Goal: Communication & Community: Answer question/provide support

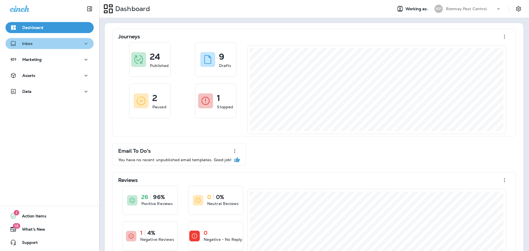
click at [32, 48] on button "Inbox" at bounding box center [50, 43] width 88 height 11
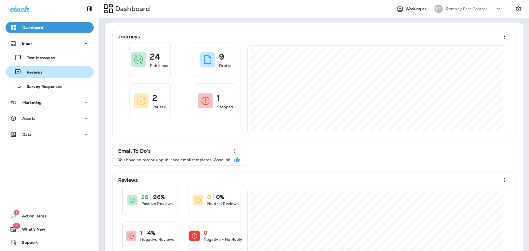
click at [52, 70] on div "Reviews" at bounding box center [50, 72] width 84 height 8
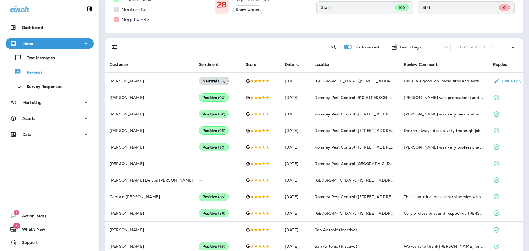
scroll to position [84, 0]
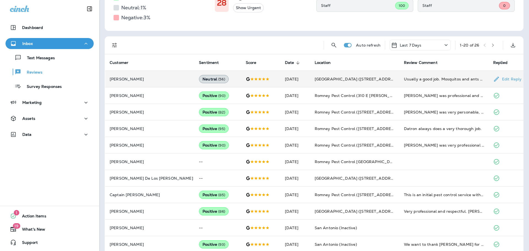
click at [241, 74] on td at bounding box center [260, 79] width 39 height 17
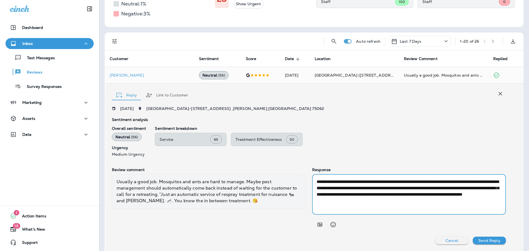
drag, startPoint x: 384, startPoint y: 194, endPoint x: 445, endPoint y: 196, distance: 60.6
click at [445, 196] on textarea "**********" at bounding box center [408, 194] width 185 height 32
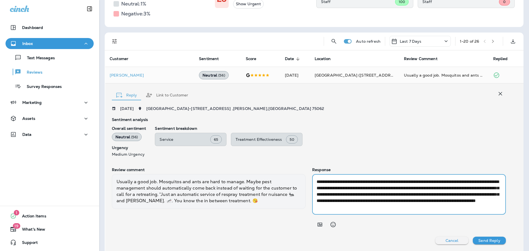
click at [383, 203] on textarea "**********" at bounding box center [408, 194] width 185 height 32
type textarea "**********"
click at [488, 239] on p "Send Reply" at bounding box center [489, 240] width 22 height 4
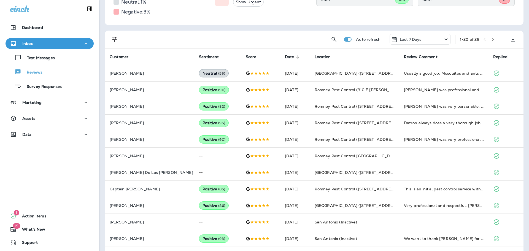
scroll to position [0, 0]
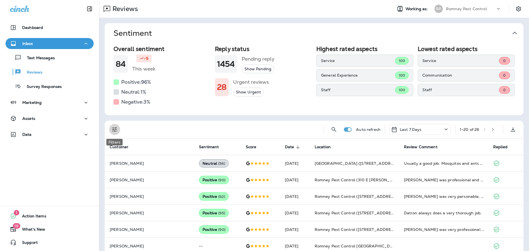
click at [115, 127] on icon "Filters" at bounding box center [114, 129] width 7 height 7
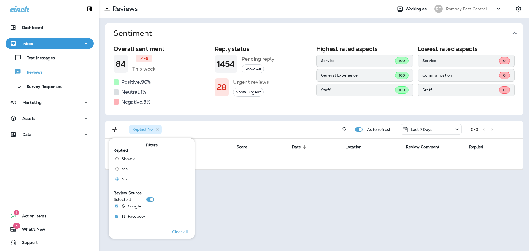
click at [476, 9] on p "Romney Pest Control" at bounding box center [466, 9] width 41 height 4
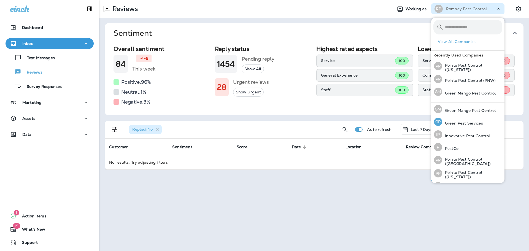
scroll to position [23, 0]
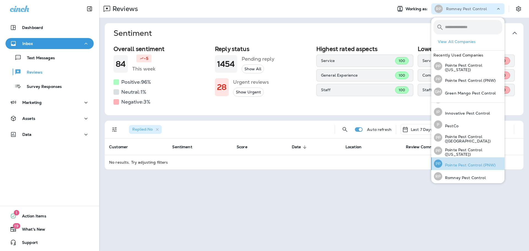
click at [479, 163] on p "Pointe Pest Control (PNW)" at bounding box center [469, 165] width 54 height 4
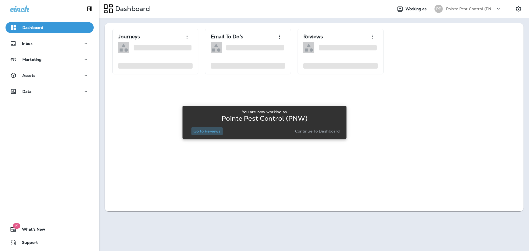
click at [201, 131] on p "Go to Reviews" at bounding box center [206, 131] width 27 height 4
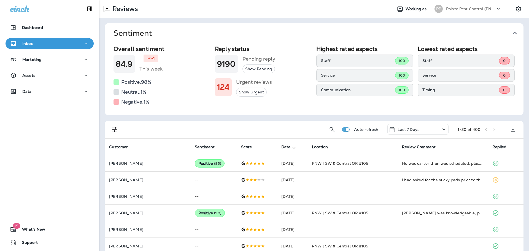
drag, startPoint x: 510, startPoint y: 34, endPoint x: 501, endPoint y: 35, distance: 9.1
click at [511, 34] on icon "button" at bounding box center [514, 33] width 9 height 9
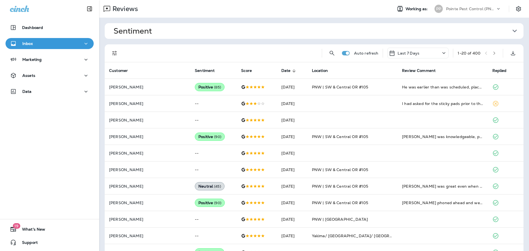
drag, startPoint x: 115, startPoint y: 50, endPoint x: 115, endPoint y: 55, distance: 5.2
click at [115, 50] on icon "Filters" at bounding box center [114, 53] width 7 height 7
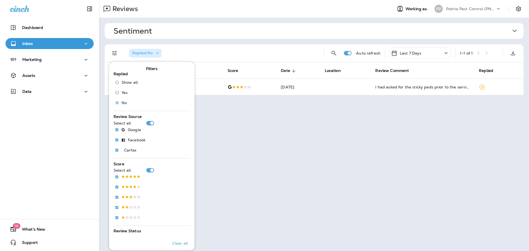
click at [264, 39] on div "Sentiment Overall sentiment 84.9 -1 This week Positive: 98 % Neutral: 1 % Negat…" at bounding box center [314, 59] width 430 height 83
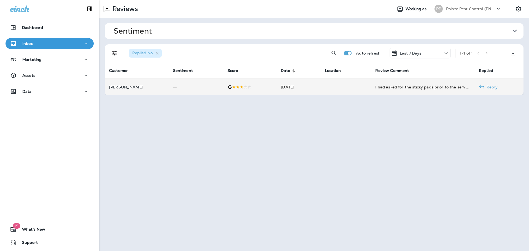
click at [282, 93] on td "[DATE]" at bounding box center [298, 87] width 44 height 17
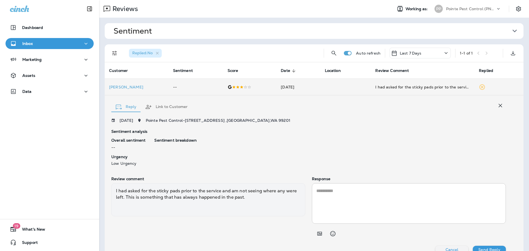
scroll to position [9, 0]
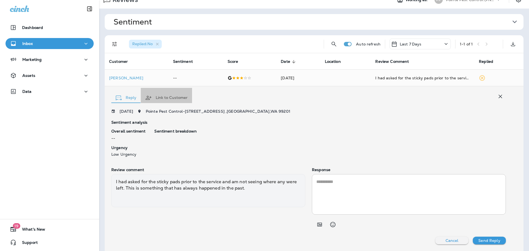
click at [170, 97] on button "Link to Customer" at bounding box center [166, 98] width 51 height 20
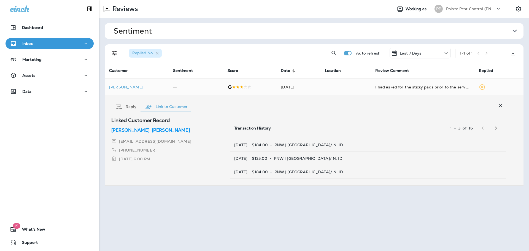
click at [118, 128] on p "[PERSON_NAME]" at bounding box center [130, 130] width 38 height 7
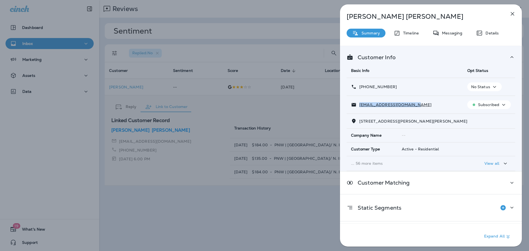
drag, startPoint x: 415, startPoint y: 107, endPoint x: 360, endPoint y: 105, distance: 55.4
click at [360, 105] on div "[EMAIL_ADDRESS][DOMAIN_NAME]" at bounding box center [404, 105] width 107 height 6
copy p "[EMAIL_ADDRESS][DOMAIN_NAME]"
drag, startPoint x: 395, startPoint y: 87, endPoint x: 364, endPoint y: 89, distance: 31.5
click at [364, 89] on div "[PHONE_NUMBER]" at bounding box center [404, 87] width 107 height 6
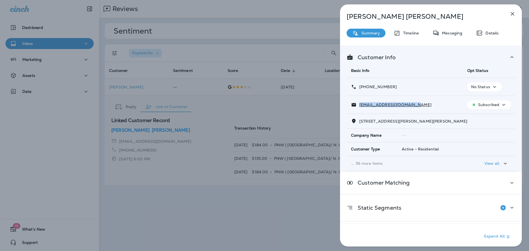
copy p "[PHONE_NUMBER]"
click at [263, 8] on div "[PERSON_NAME] Summary Timeline Messaging Details Customer Info Basic Info Opt S…" at bounding box center [264, 125] width 529 height 251
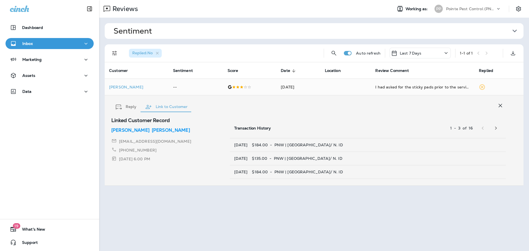
click at [471, 3] on div "PP Pointe Pest Control (PNW)" at bounding box center [467, 8] width 73 height 11
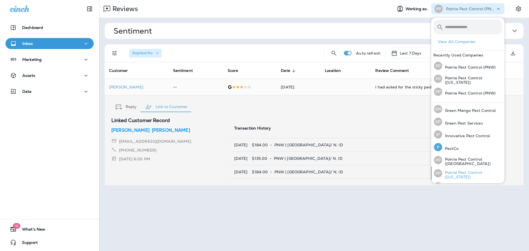
scroll to position [23, 0]
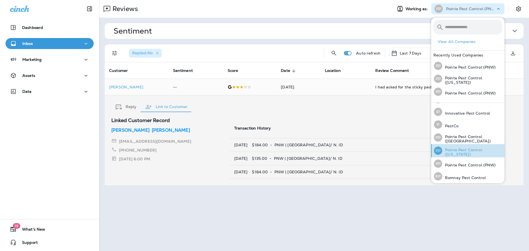
click at [457, 150] on p "Pointe Pest Control ([US_STATE])" at bounding box center [472, 152] width 60 height 9
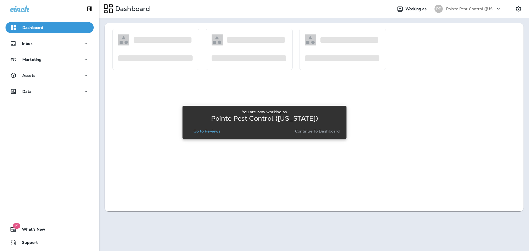
click at [207, 135] on div "You are now working as Pointe Pest Control ([US_STATE]) Go to Reviews Continue …" at bounding box center [264, 122] width 155 height 30
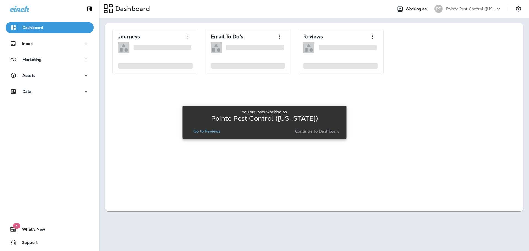
click at [205, 131] on p "Go to Reviews" at bounding box center [206, 131] width 27 height 4
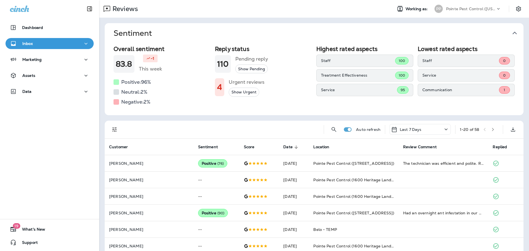
click at [512, 32] on icon "button" at bounding box center [514, 33] width 9 height 9
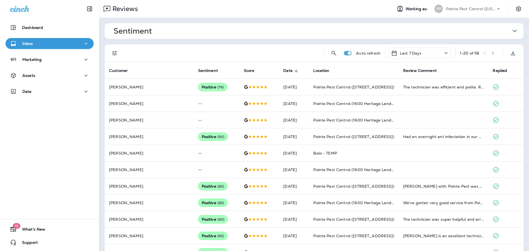
drag, startPoint x: 111, startPoint y: 50, endPoint x: 113, endPoint y: 53, distance: 3.4
click at [111, 50] on icon "Filters" at bounding box center [114, 53] width 7 height 7
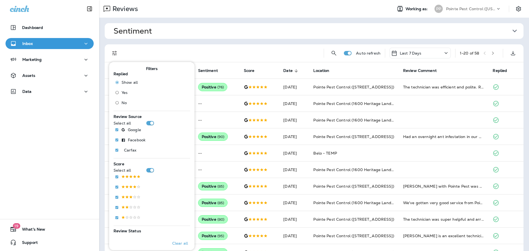
click at [121, 108] on div "Show all Yes No" at bounding box center [129, 93] width 26 height 31
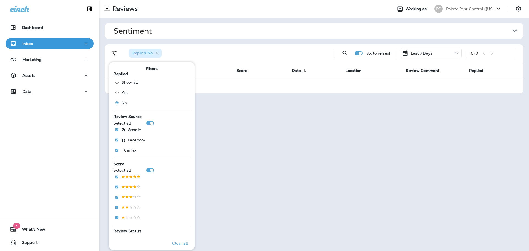
click at [477, 10] on p "Pointe Pest Control ([US_STATE])" at bounding box center [471, 9] width 50 height 4
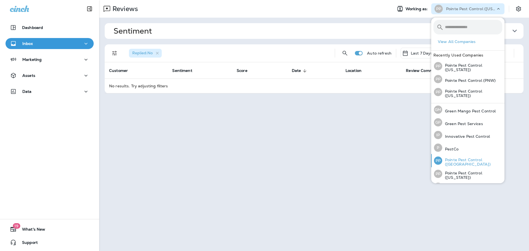
click at [473, 159] on p "Pointe Pest Control ([GEOGRAPHIC_DATA])" at bounding box center [472, 162] width 60 height 9
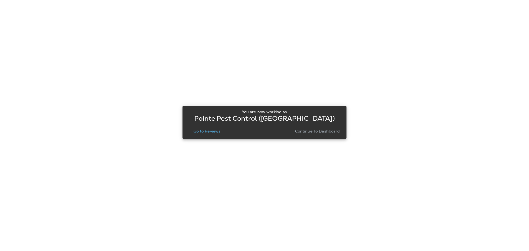
click at [198, 135] on div "You are now working as Pointe Pest Control ([GEOGRAPHIC_DATA]) Go to Reviews Co…" at bounding box center [264, 122] width 155 height 30
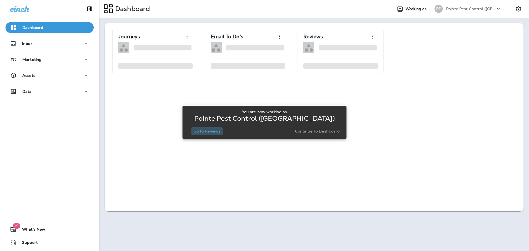
click at [202, 129] on p "Go to Reviews" at bounding box center [206, 131] width 27 height 4
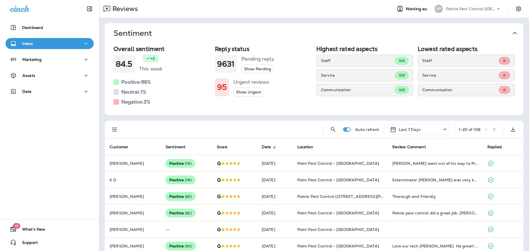
drag, startPoint x: 516, startPoint y: 29, endPoint x: 503, endPoint y: 34, distance: 13.0
click at [516, 29] on icon "button" at bounding box center [514, 33] width 9 height 9
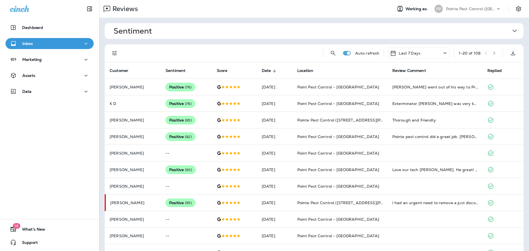
click at [113, 51] on icon "Filters" at bounding box center [114, 53] width 7 height 7
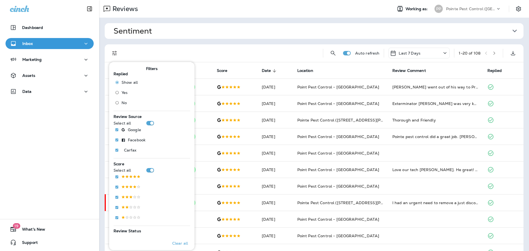
click at [122, 103] on span "No" at bounding box center [123, 103] width 5 height 4
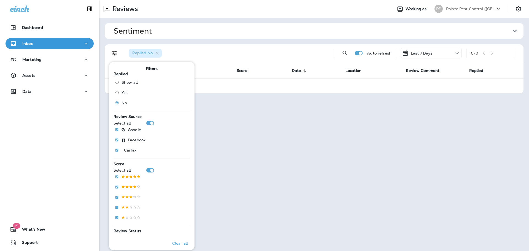
drag, startPoint x: 218, startPoint y: 45, endPoint x: 146, endPoint y: 55, distance: 72.3
click at [218, 45] on div "Replied : No" at bounding box center [227, 53] width 206 height 18
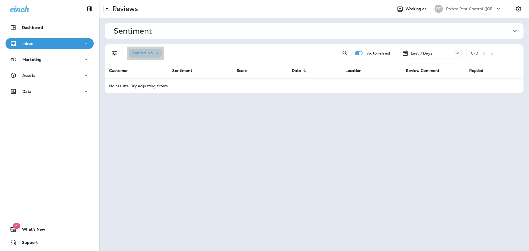
click at [158, 52] on icon "button" at bounding box center [157, 53] width 5 height 5
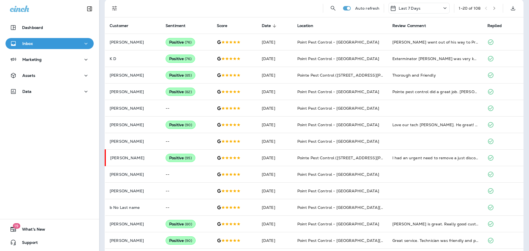
scroll to position [164, 0]
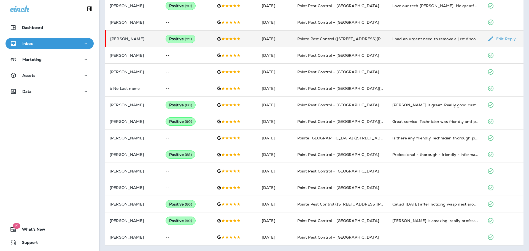
click at [261, 41] on td "[DATE]" at bounding box center [275, 39] width 36 height 17
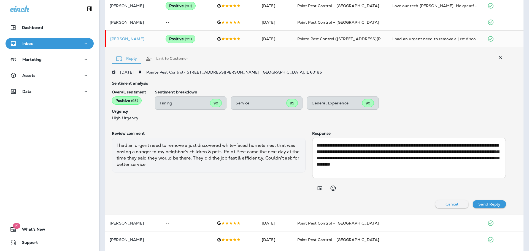
click at [501, 55] on icon "button" at bounding box center [500, 57] width 7 height 7
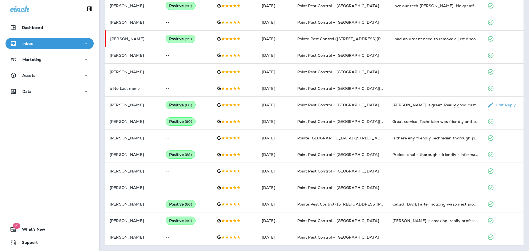
scroll to position [0, 0]
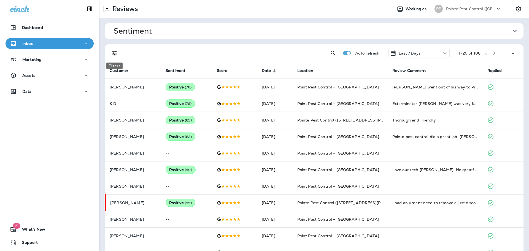
click at [114, 53] on icon "Filters" at bounding box center [114, 53] width 7 height 7
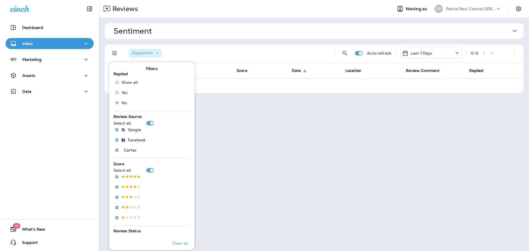
click at [473, 7] on p "Pointe Pest Control ([GEOGRAPHIC_DATA])" at bounding box center [471, 9] width 50 height 4
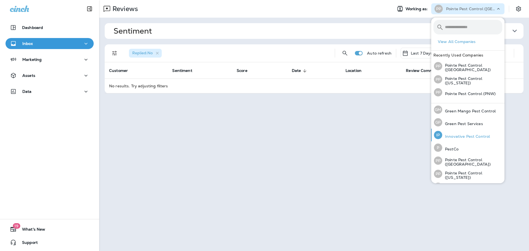
click at [466, 134] on p "Innovative Pest Control" at bounding box center [466, 136] width 48 height 4
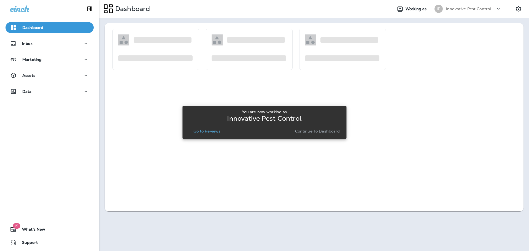
click at [216, 128] on button "Go to Reviews" at bounding box center [206, 131] width 31 height 8
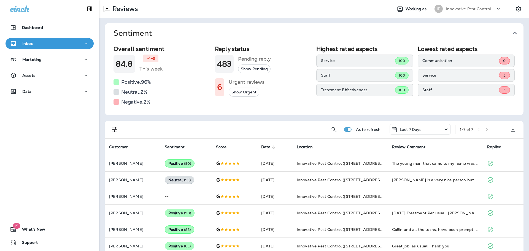
click at [512, 34] on icon "button" at bounding box center [514, 33] width 9 height 9
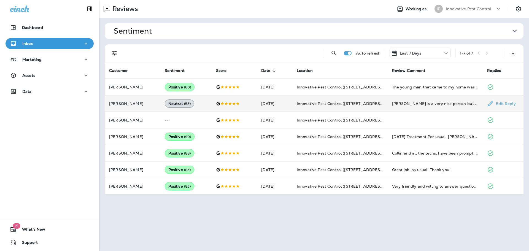
click at [354, 104] on span "Innovative Pest Control ([STREET_ADDRESS])" at bounding box center [341, 103] width 89 height 5
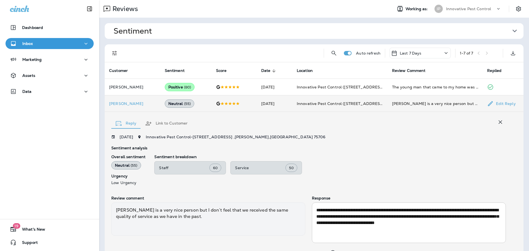
scroll to position [28, 0]
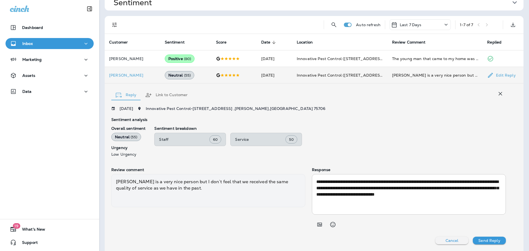
click at [393, 190] on textarea "**********" at bounding box center [408, 194] width 185 height 32
click at [427, 189] on textarea "**********" at bounding box center [408, 194] width 185 height 32
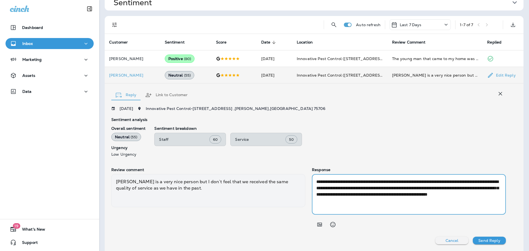
type textarea "**********"
click at [500, 240] on button "Send Reply" at bounding box center [489, 241] width 33 height 8
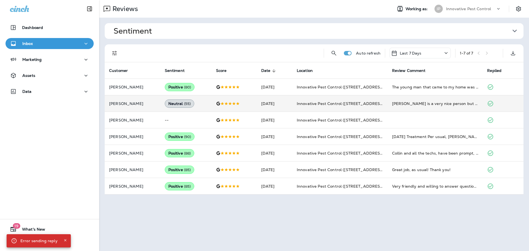
click at [463, 6] on div "Innovative Pest Control" at bounding box center [471, 9] width 50 height 8
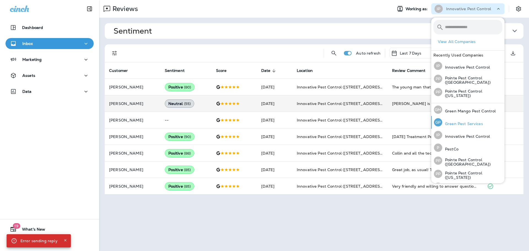
click at [466, 123] on p "Green Pest Services" at bounding box center [462, 123] width 41 height 4
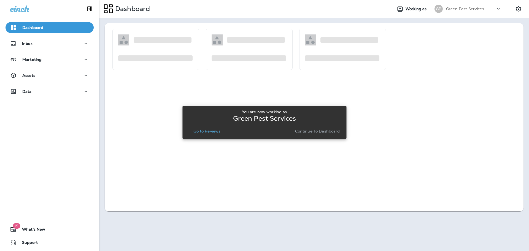
click at [205, 129] on p "Go to Reviews" at bounding box center [206, 131] width 27 height 4
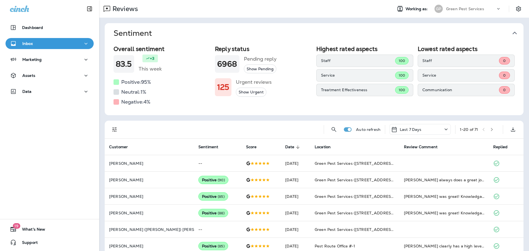
click at [518, 34] on icon "button" at bounding box center [514, 33] width 9 height 9
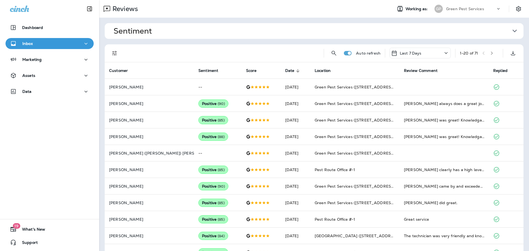
drag, startPoint x: 123, startPoint y: 53, endPoint x: 117, endPoint y: 53, distance: 5.8
click at [121, 53] on div "Auto refresh Last 7 Days 1 - 20 of 71" at bounding box center [315, 53] width 412 height 18
click at [117, 53] on icon "Filters" at bounding box center [114, 53] width 7 height 7
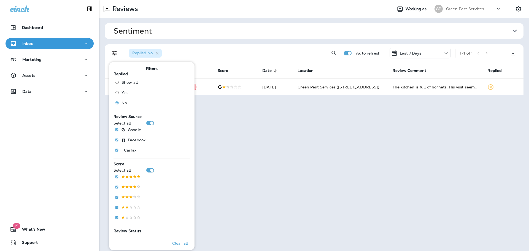
click at [267, 49] on div "Replied : No" at bounding box center [221, 53] width 195 height 18
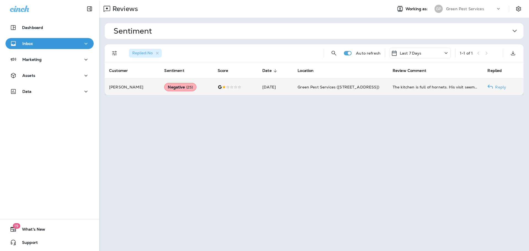
click at [234, 88] on div at bounding box center [236, 87] width 36 height 4
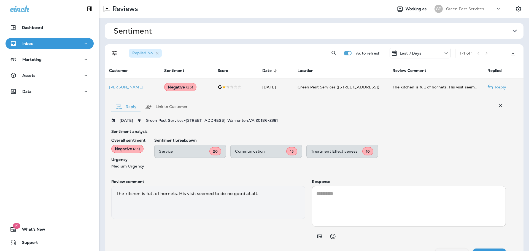
scroll to position [12, 0]
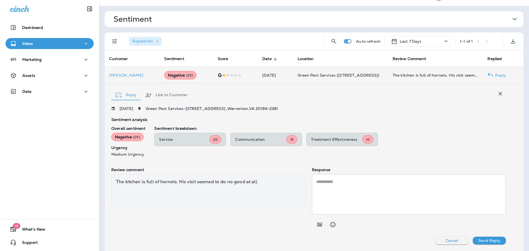
drag, startPoint x: 163, startPoint y: 94, endPoint x: 158, endPoint y: 96, distance: 5.3
click at [163, 94] on button "Link to Customer" at bounding box center [166, 95] width 51 height 20
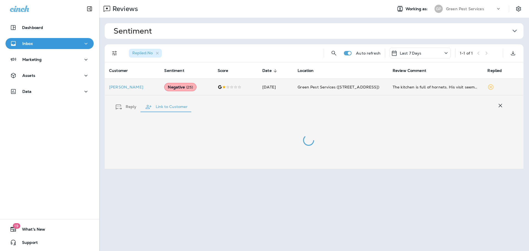
scroll to position [0, 0]
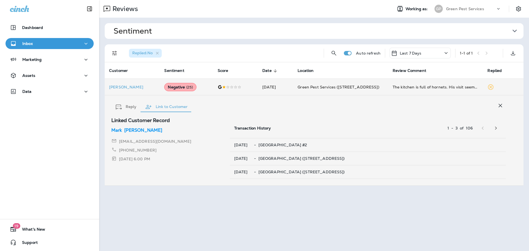
click at [132, 129] on p "[PERSON_NAME]" at bounding box center [143, 130] width 38 height 7
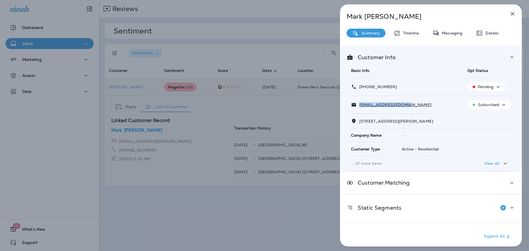
drag, startPoint x: 405, startPoint y: 105, endPoint x: 358, endPoint y: 105, distance: 47.1
click at [358, 105] on div "[EMAIL_ADDRESS][DOMAIN_NAME]" at bounding box center [404, 105] width 107 height 6
copy p "[EMAIL_ADDRESS][DOMAIN_NAME]"
drag, startPoint x: 389, startPoint y: 87, endPoint x: 364, endPoint y: 88, distance: 25.1
click at [364, 88] on div "[PHONE_NUMBER]" at bounding box center [404, 87] width 107 height 6
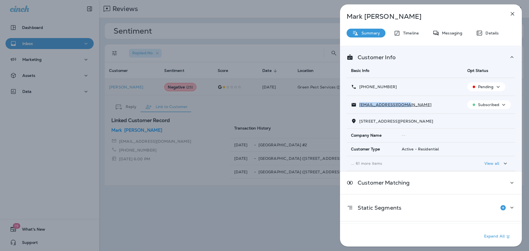
copy p "[PHONE_NUMBER]"
click at [280, 198] on div "[PERSON_NAME] Summary Timeline Messaging Details Customer Info Basic Info Opt S…" at bounding box center [264, 125] width 529 height 251
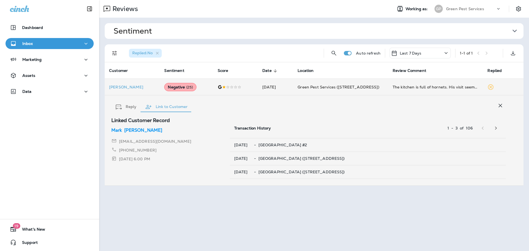
drag, startPoint x: 471, startPoint y: 9, endPoint x: 471, endPoint y: 13, distance: 3.9
click at [471, 9] on p "Green Pest Services" at bounding box center [465, 9] width 38 height 4
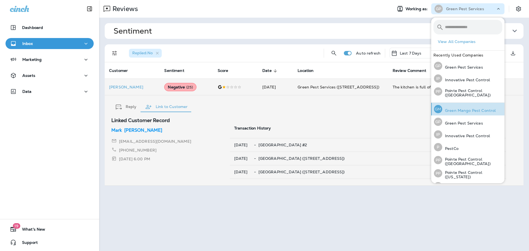
click at [468, 108] on p "Green Mango Pest Control" at bounding box center [468, 110] width 53 height 4
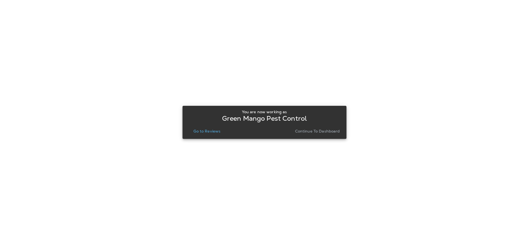
click at [209, 132] on p "Go to Reviews" at bounding box center [206, 131] width 27 height 4
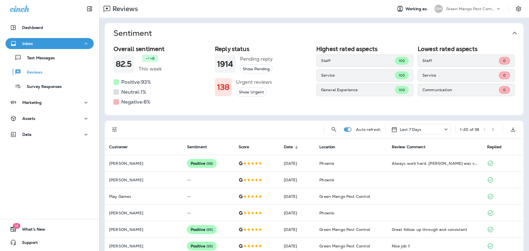
click at [519, 31] on button "Sentiment" at bounding box center [318, 33] width 419 height 20
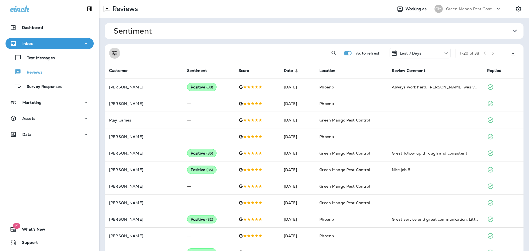
drag, startPoint x: 109, startPoint y: 52, endPoint x: 110, endPoint y: 58, distance: 5.3
click at [109, 52] on button "Filters" at bounding box center [114, 53] width 11 height 11
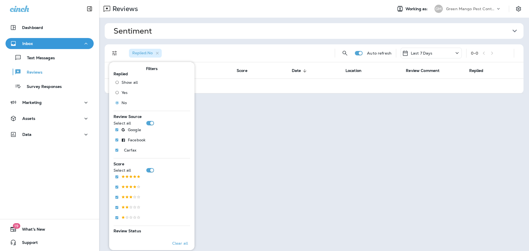
click at [227, 17] on div "Reviews Working as: [PERSON_NAME] Mango Pest Control" at bounding box center [314, 9] width 430 height 18
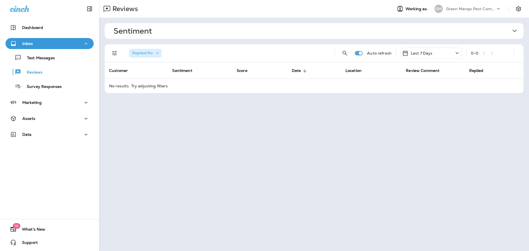
click at [480, 8] on p "Green Mango Pest Control" at bounding box center [471, 9] width 50 height 4
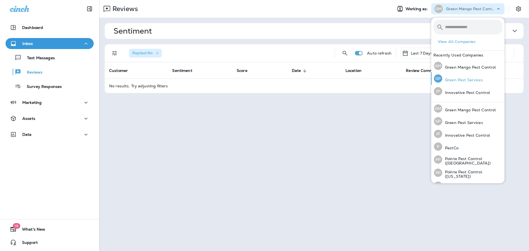
click at [460, 78] on p "Green Pest Services" at bounding box center [462, 80] width 41 height 4
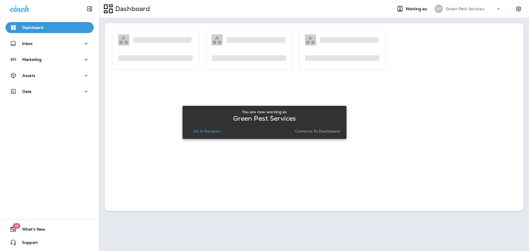
click at [201, 132] on p "Go to Reviews" at bounding box center [206, 131] width 27 height 4
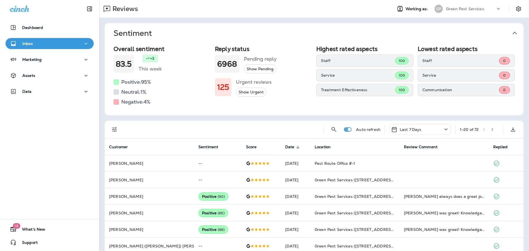
drag, startPoint x: 518, startPoint y: 34, endPoint x: 502, endPoint y: 34, distance: 16.0
click at [518, 34] on icon "button" at bounding box center [514, 33] width 9 height 9
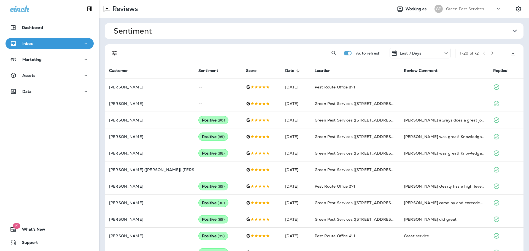
click at [114, 51] on icon "Filters" at bounding box center [114, 53] width 7 height 7
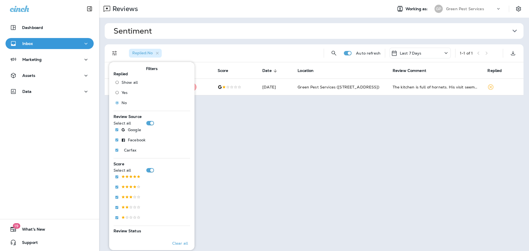
click at [279, 53] on div "Replied : No" at bounding box center [221, 53] width 195 height 18
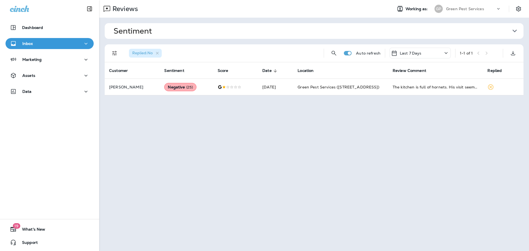
click at [214, 118] on div "Reviews Working as: [PERSON_NAME] Pest Services Sentiment Overall sentiment 83.…" at bounding box center [314, 125] width 430 height 251
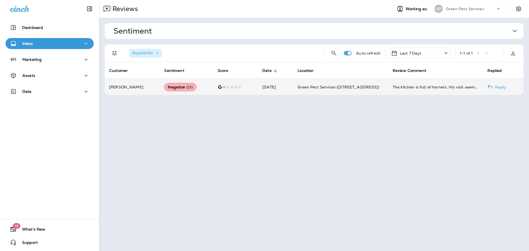
click at [273, 92] on td "[DATE]" at bounding box center [275, 87] width 35 height 17
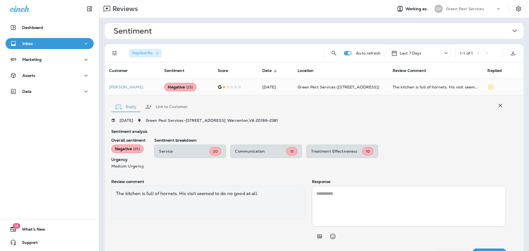
scroll to position [12, 0]
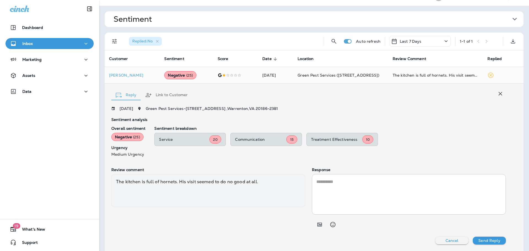
click at [382, 202] on textarea at bounding box center [408, 194] width 185 height 32
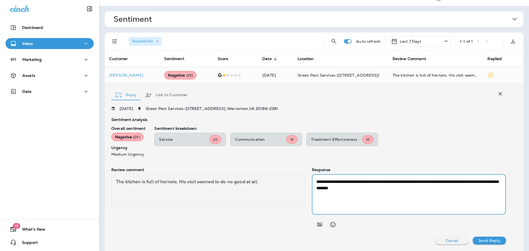
paste textarea "**********"
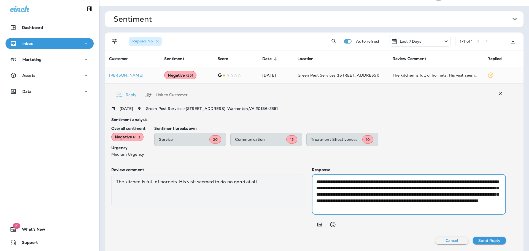
scroll to position [6, 0]
click at [401, 194] on textarea "**********" at bounding box center [408, 194] width 185 height 32
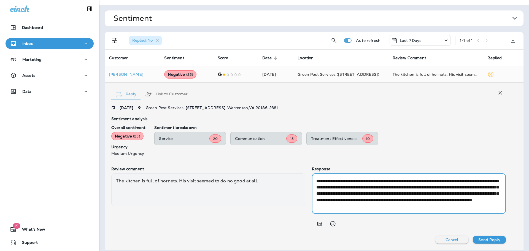
click at [393, 204] on textarea "**********" at bounding box center [408, 194] width 185 height 32
type textarea "**********"
click at [492, 240] on p "Send Reply" at bounding box center [489, 239] width 22 height 4
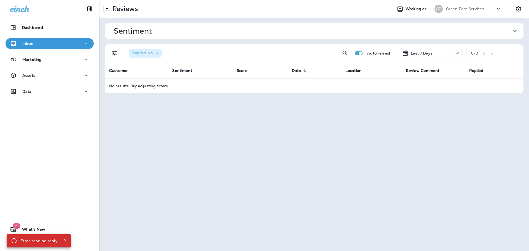
click at [474, 10] on p "Green Pest Services" at bounding box center [465, 9] width 38 height 4
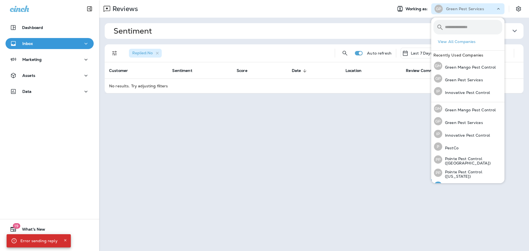
scroll to position [23, 0]
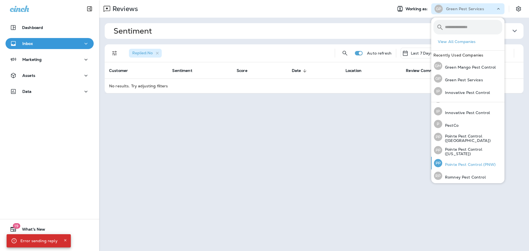
click at [477, 162] on p "Pointe Pest Control (PNW)" at bounding box center [469, 164] width 54 height 4
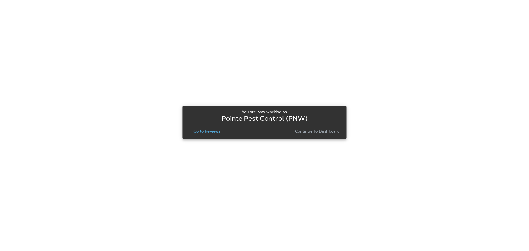
click at [206, 132] on p "Go to Reviews" at bounding box center [206, 131] width 27 height 4
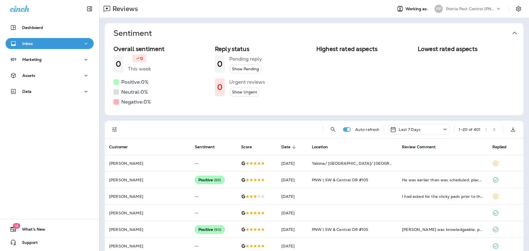
click at [514, 32] on icon "button" at bounding box center [514, 33] width 4 height 3
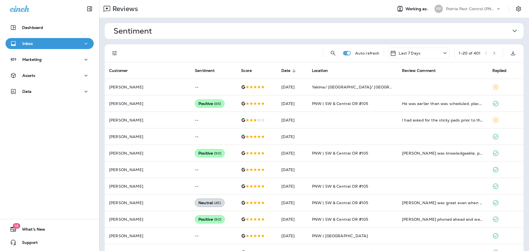
click at [116, 56] on icon "Filters" at bounding box center [114, 53] width 7 height 7
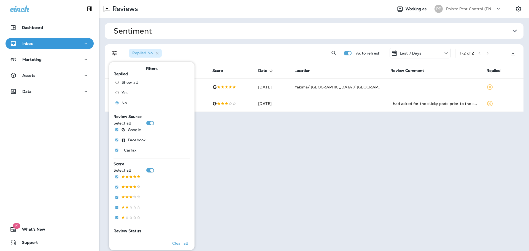
click at [280, 54] on div "Replied : No" at bounding box center [221, 53] width 195 height 18
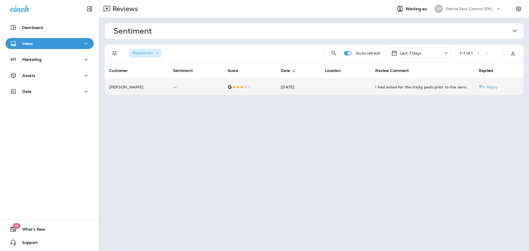
click at [249, 87] on div at bounding box center [249, 87] width 45 height 4
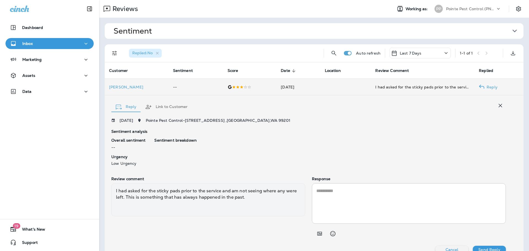
scroll to position [9, 0]
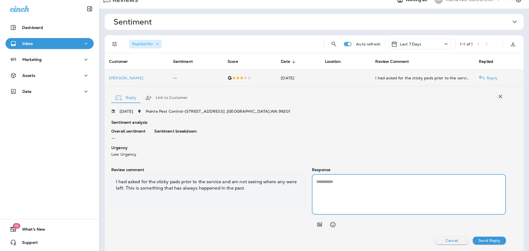
click at [364, 183] on textarea at bounding box center [408, 194] width 185 height 32
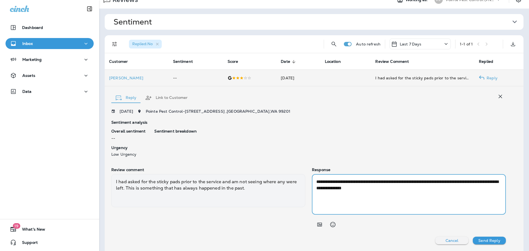
paste textarea "**********"
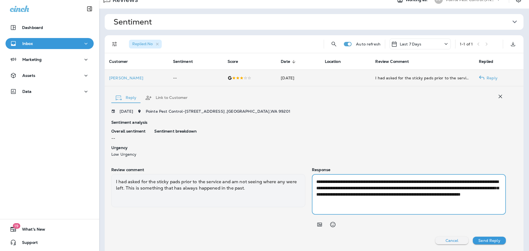
click at [351, 186] on textarea "**********" at bounding box center [408, 194] width 185 height 32
click at [335, 193] on textarea "**********" at bounding box center [408, 194] width 185 height 32
click at [359, 194] on textarea "**********" at bounding box center [408, 194] width 185 height 32
click at [385, 195] on textarea "**********" at bounding box center [408, 194] width 185 height 32
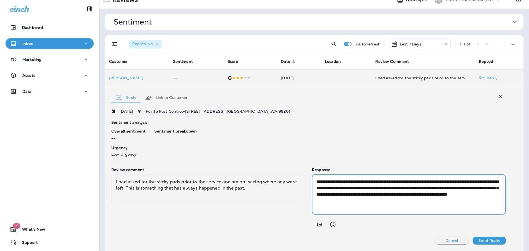
click at [385, 195] on textarea "**********" at bounding box center [408, 194] width 185 height 32
click at [426, 193] on textarea "**********" at bounding box center [408, 194] width 185 height 32
click at [406, 203] on textarea "**********" at bounding box center [408, 194] width 185 height 32
type textarea "**********"
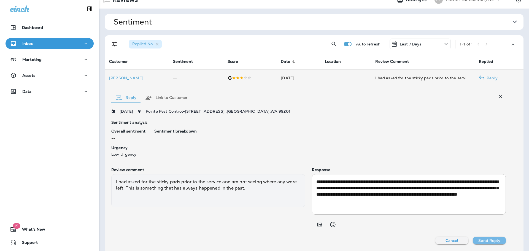
click at [486, 241] on p "Send Reply" at bounding box center [489, 240] width 22 height 4
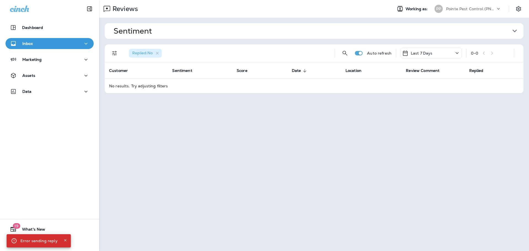
click at [63, 240] on icon "Close" at bounding box center [65, 240] width 4 height 4
